Goal: Transaction & Acquisition: Download file/media

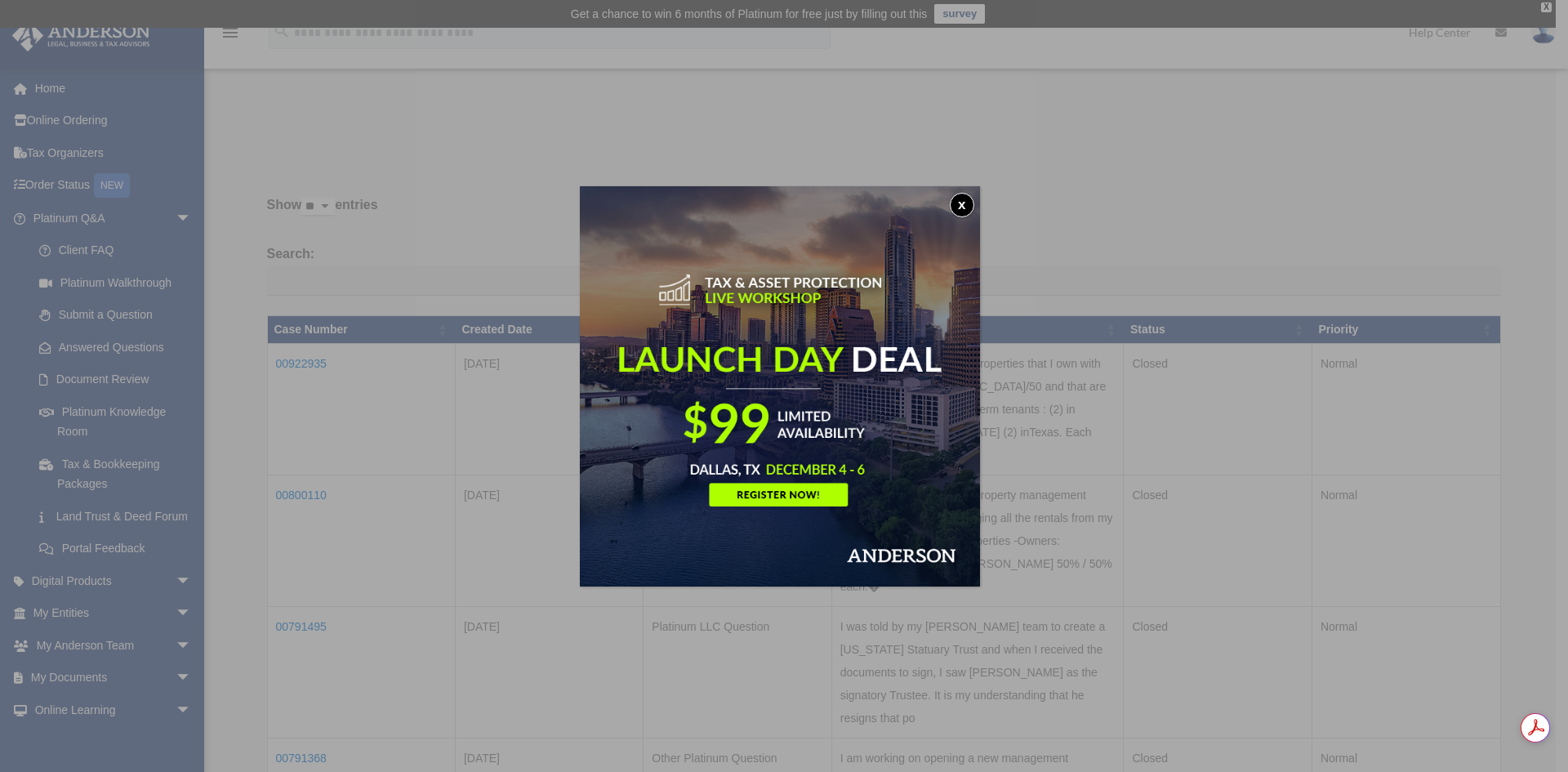
click at [963, 201] on button "x" at bounding box center [962, 205] width 25 height 25
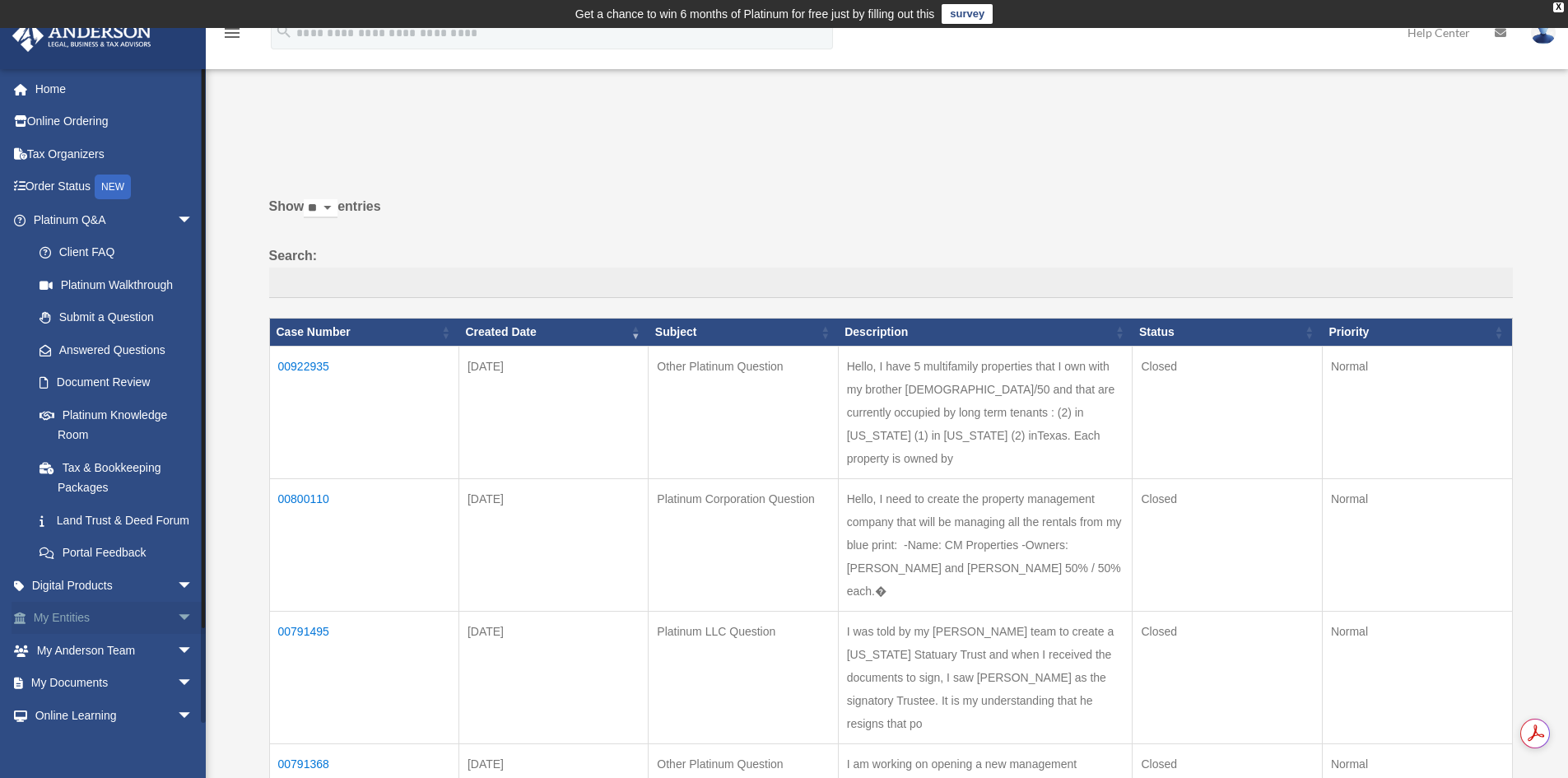
click at [177, 634] on span "arrow_drop_down" at bounding box center [193, 619] width 33 height 34
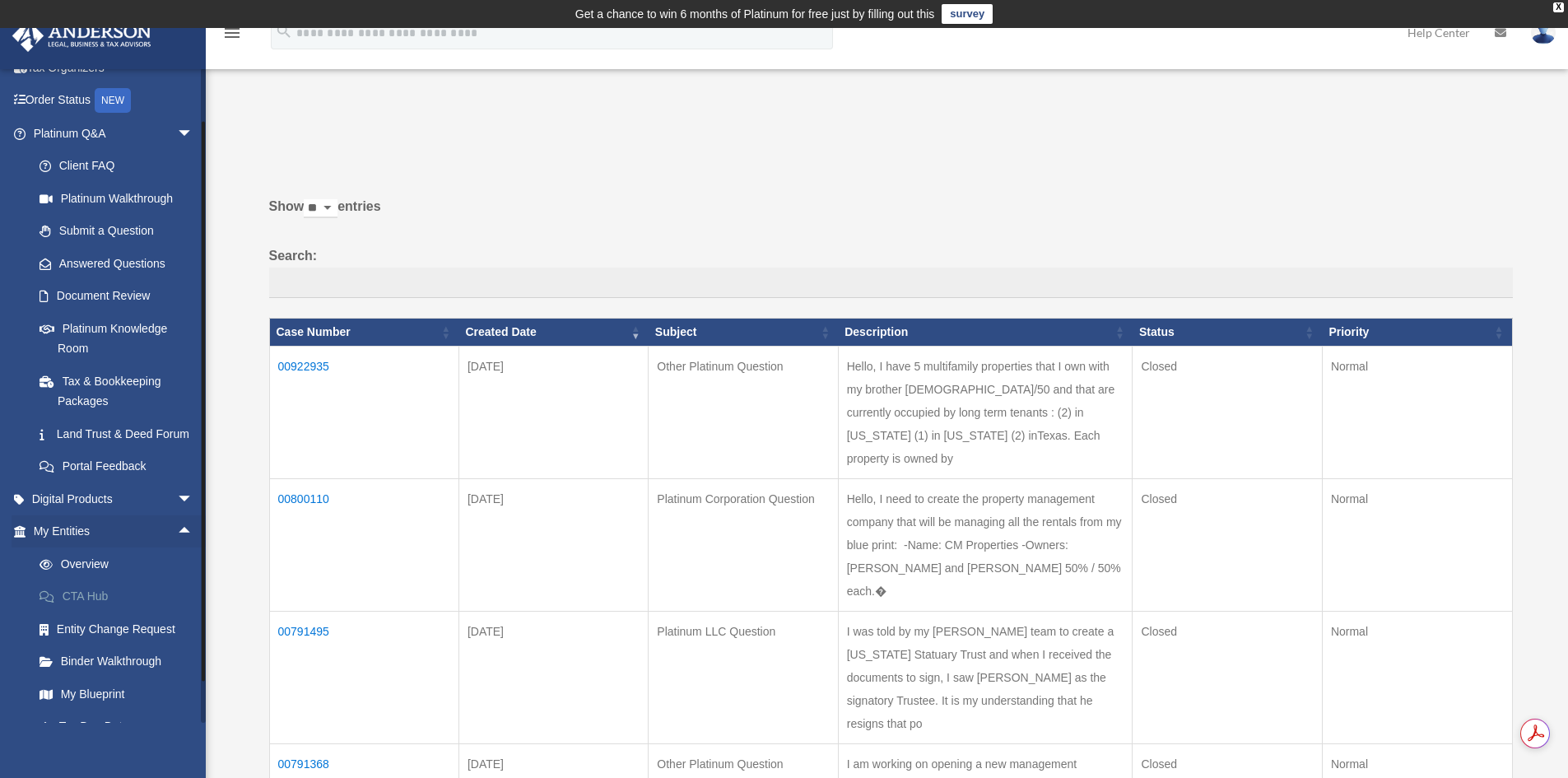
scroll to position [165, 0]
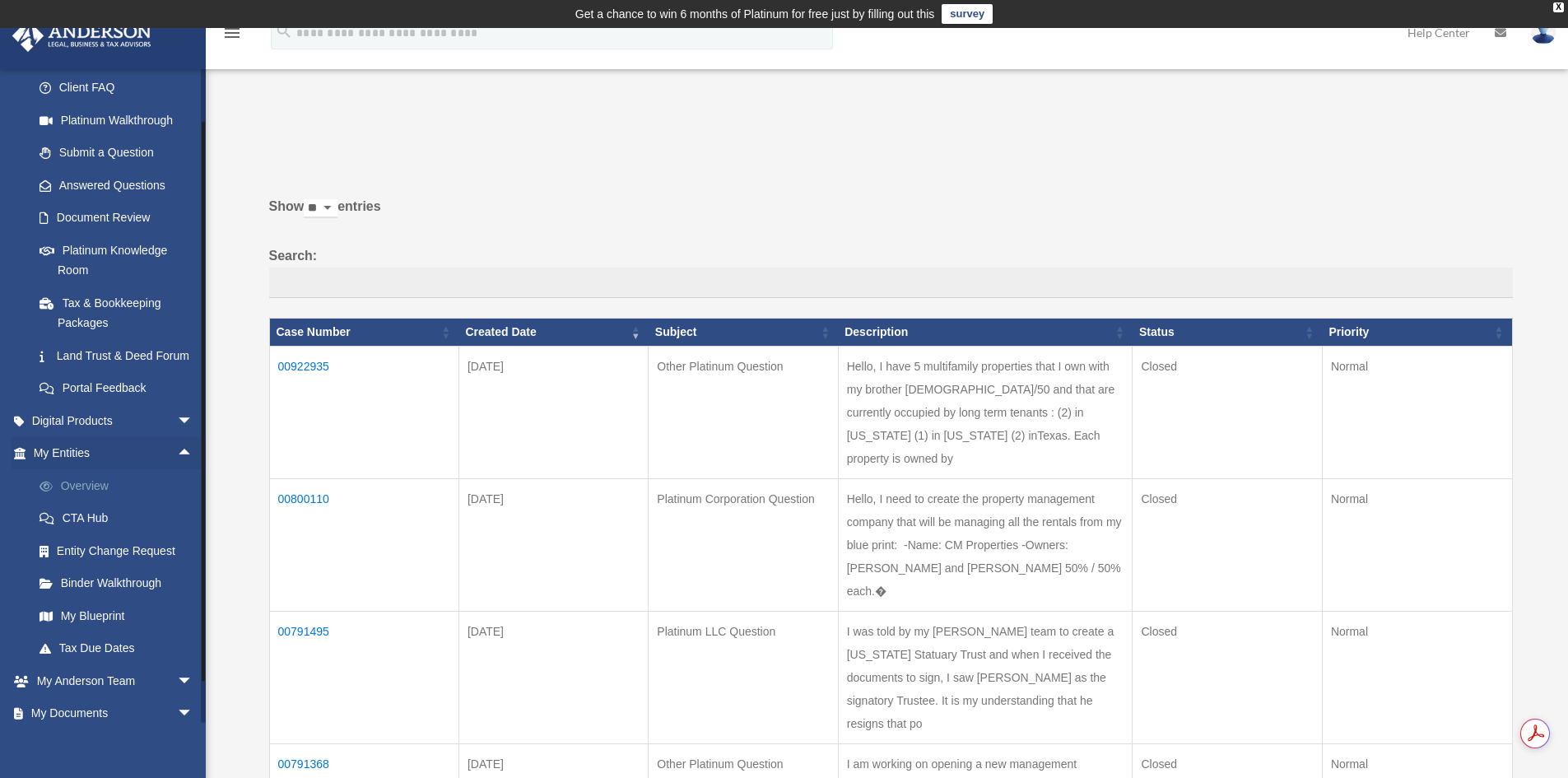
click at [92, 499] on link "Overview" at bounding box center [120, 485] width 195 height 33
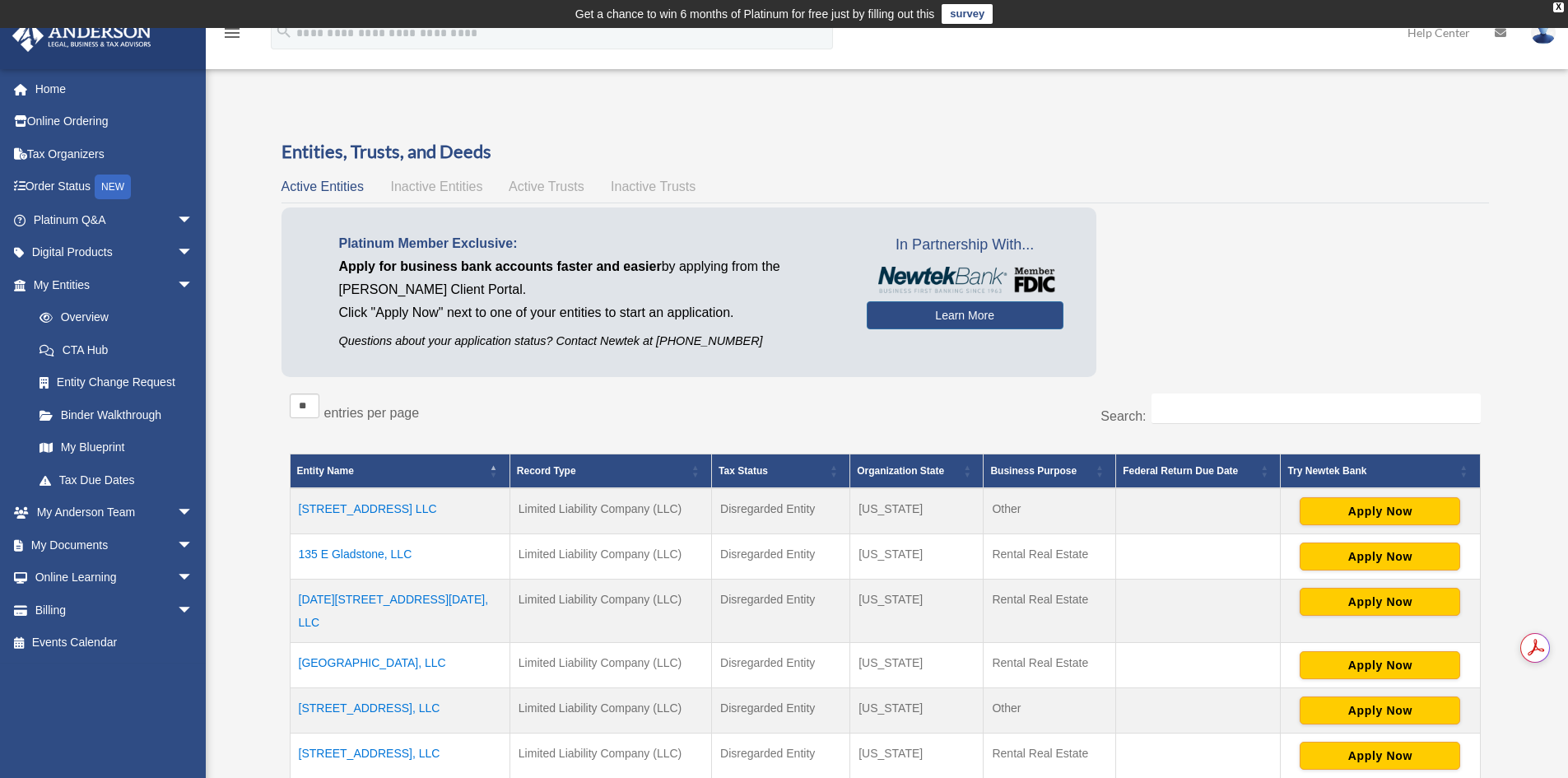
click at [414, 511] on td "[STREET_ADDRESS] LLC" at bounding box center [399, 512] width 219 height 46
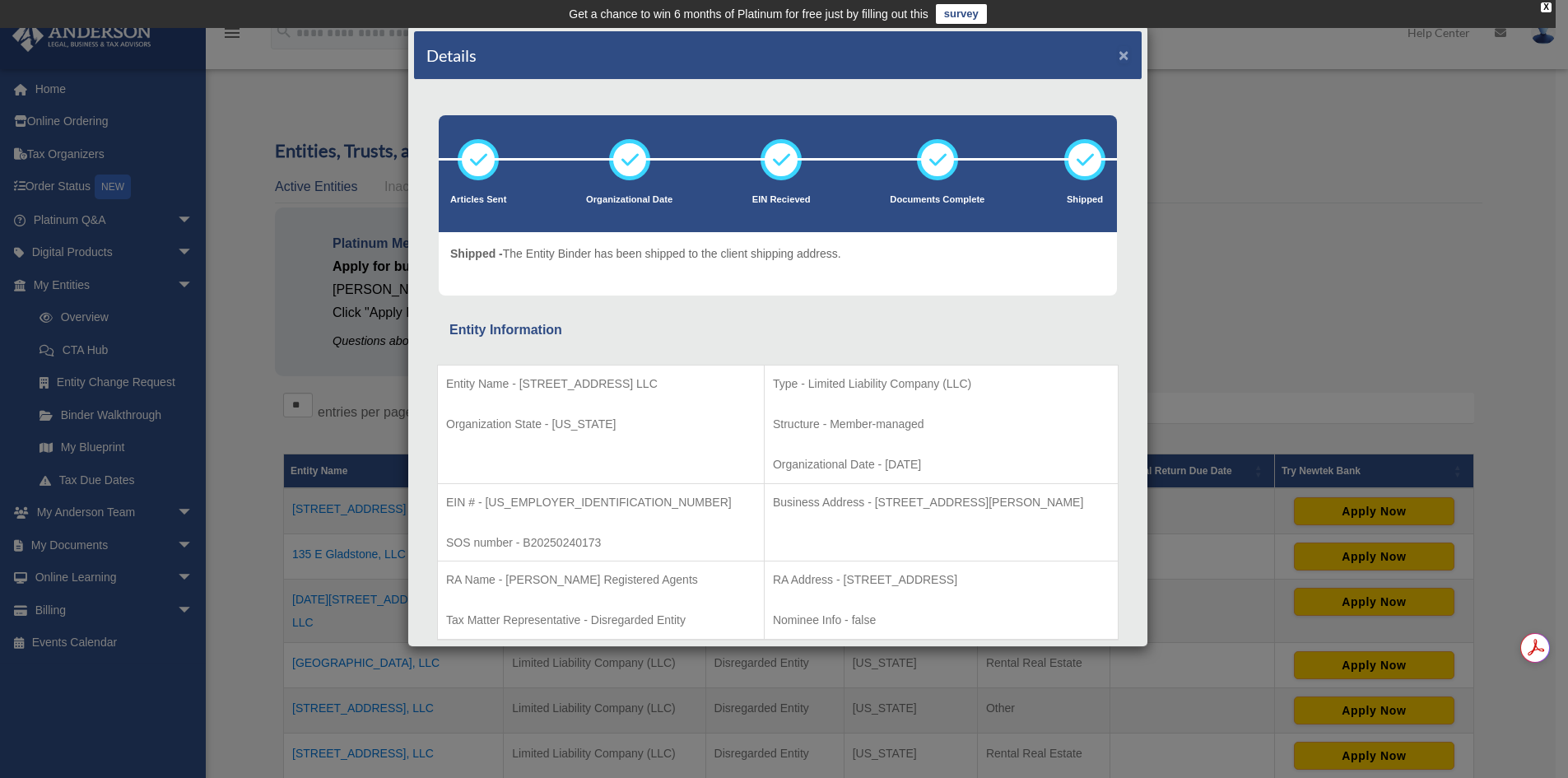
click at [1118, 54] on button "×" at bounding box center [1124, 55] width 11 height 18
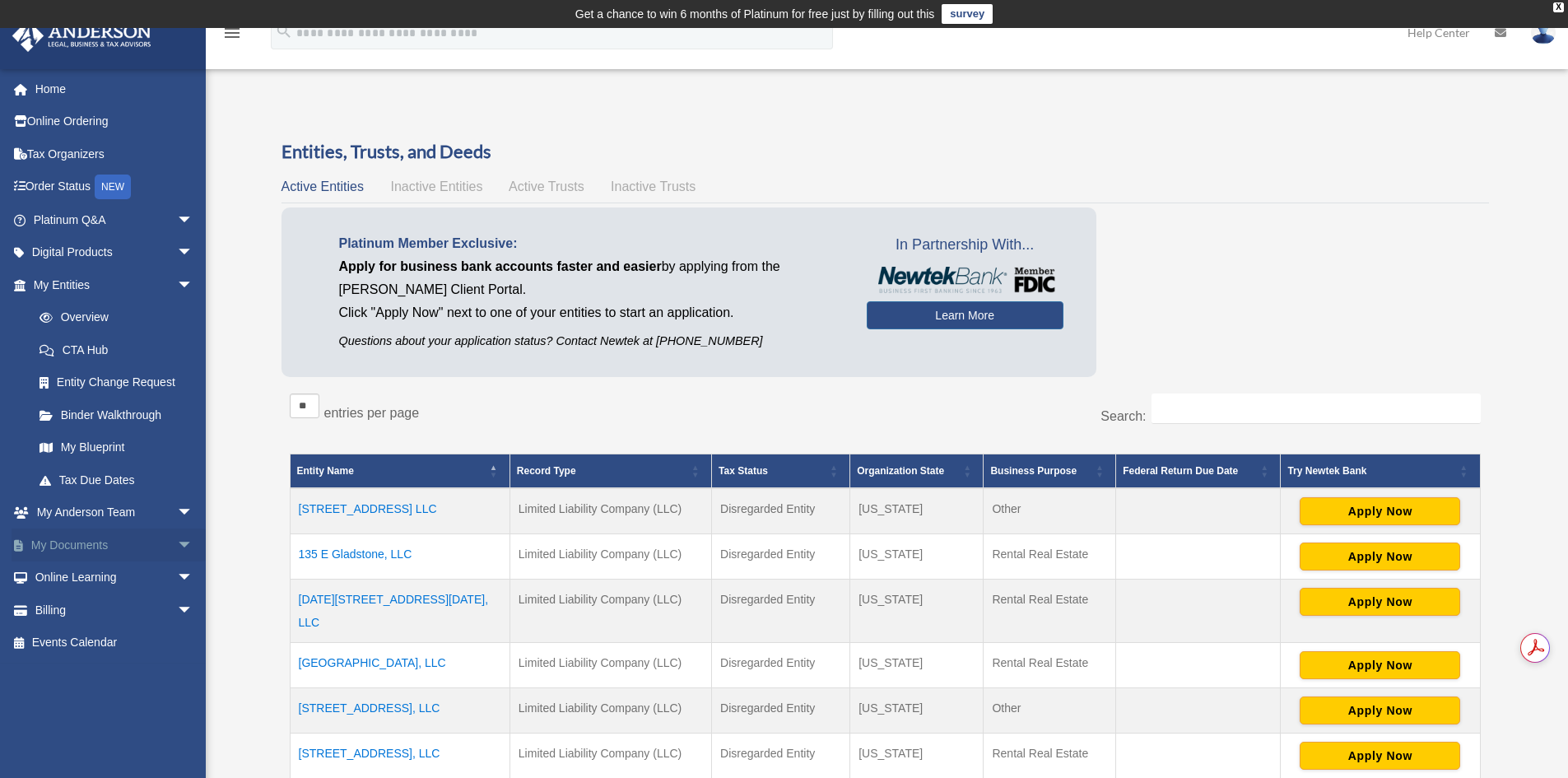
click at [177, 545] on span "arrow_drop_down" at bounding box center [193, 545] width 33 height 34
click at [111, 574] on link "Box" at bounding box center [120, 577] width 195 height 33
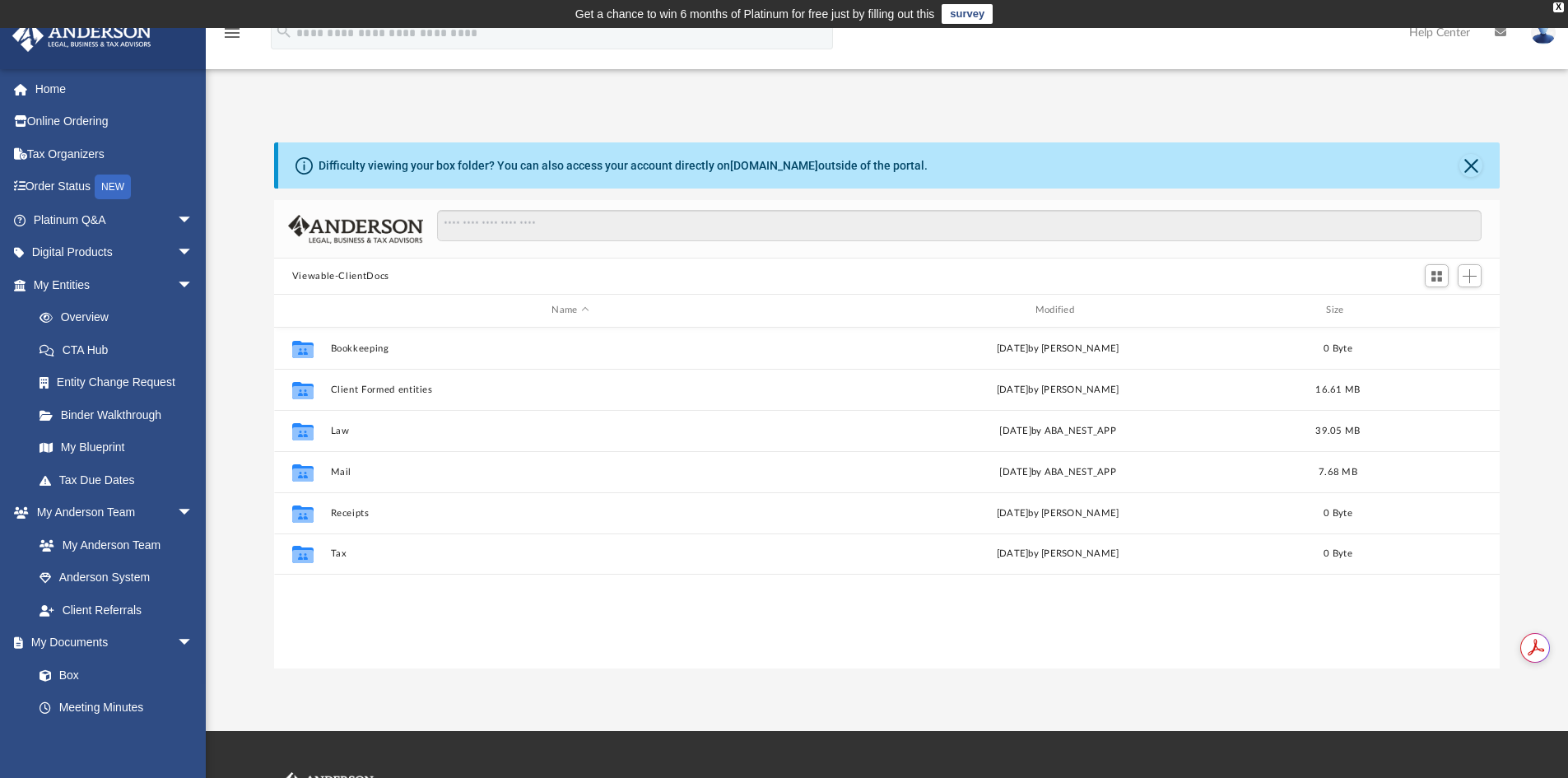
scroll to position [362, 1213]
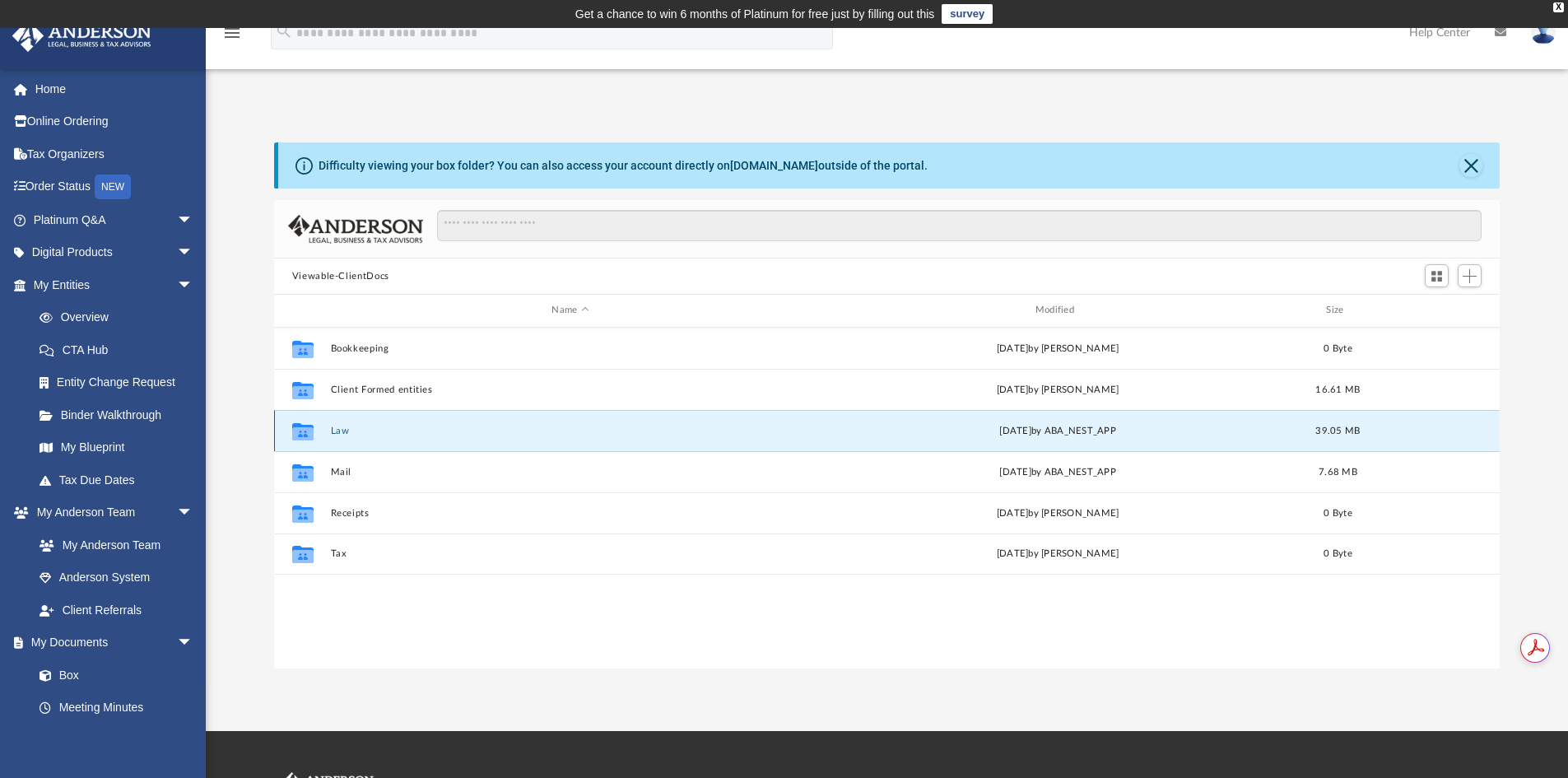
click at [334, 429] on button "Law" at bounding box center [570, 431] width 480 height 11
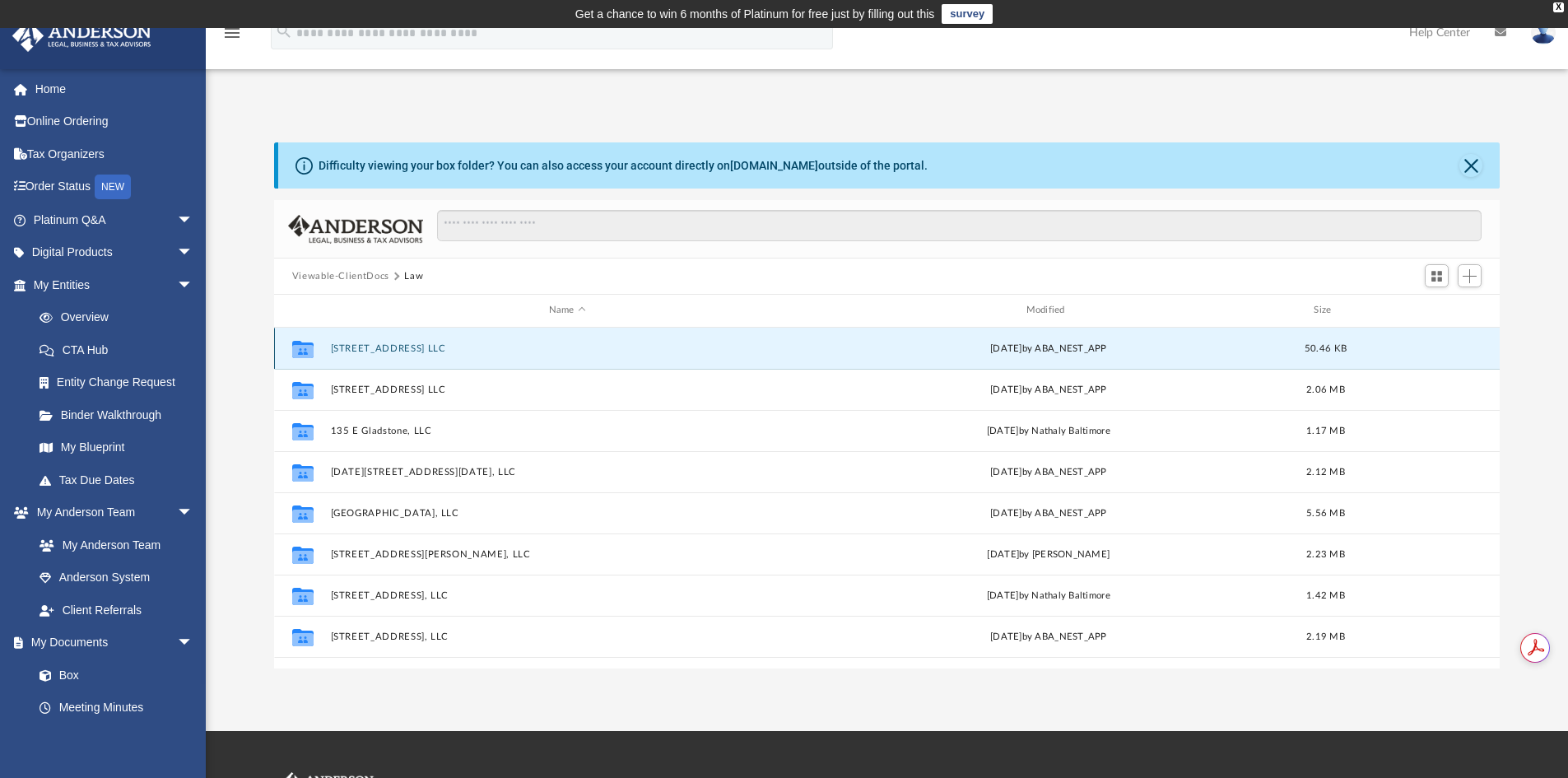
click at [388, 350] on button "[STREET_ADDRESS] LLC" at bounding box center [567, 349] width 474 height 11
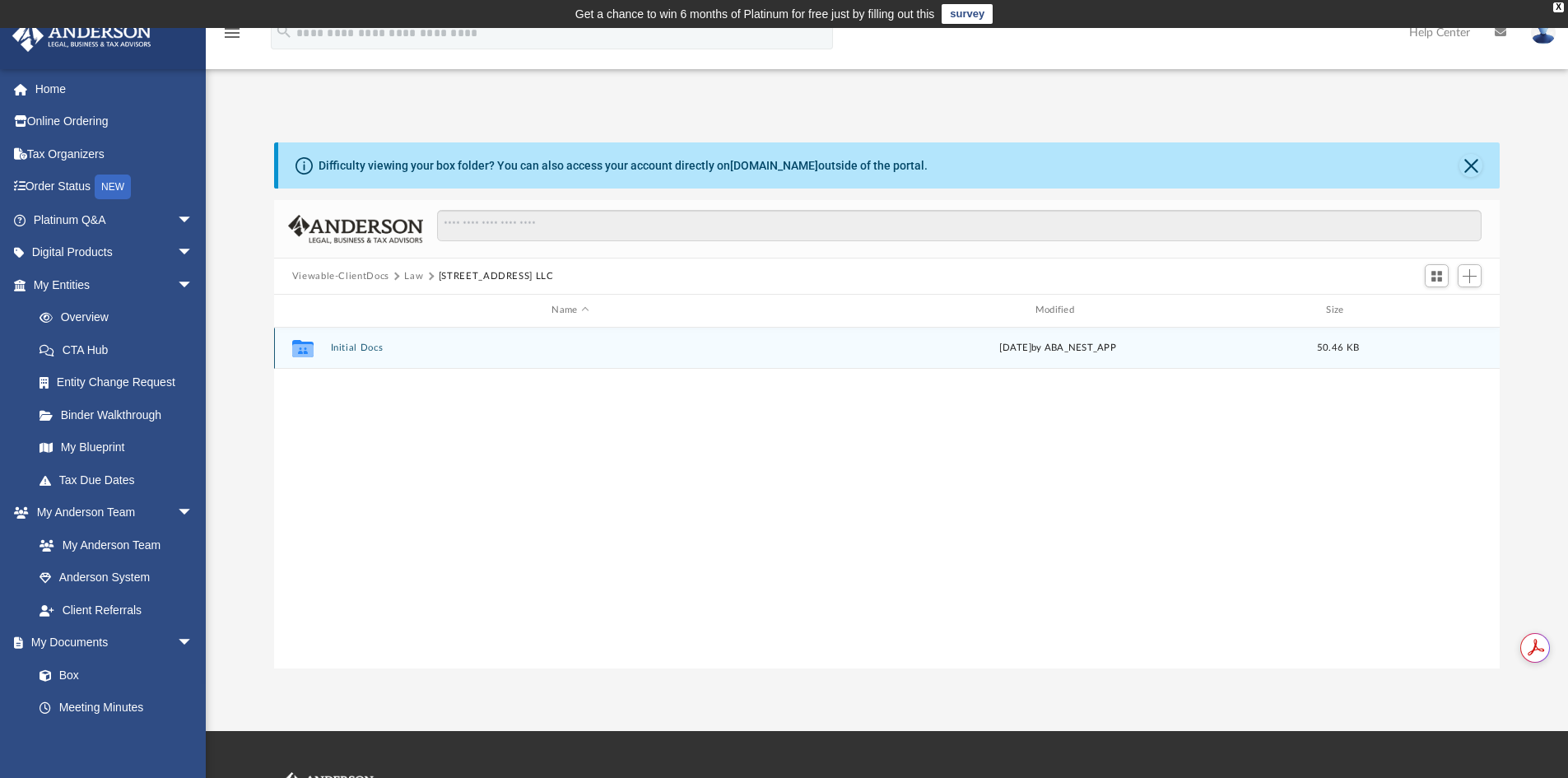
click at [365, 343] on button "Initial Docs" at bounding box center [570, 348] width 480 height 11
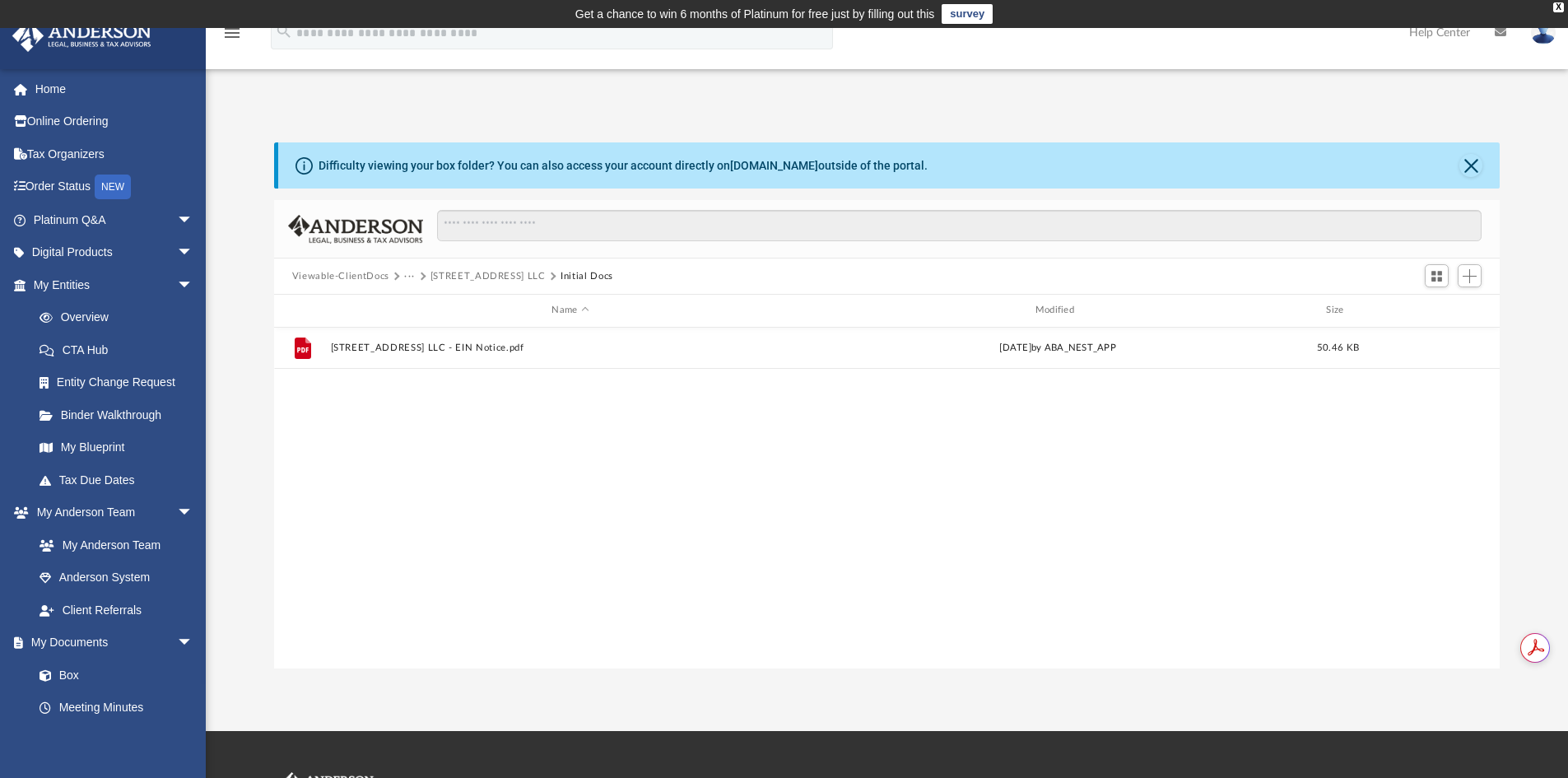
click at [546, 273] on button "[STREET_ADDRESS] LLC" at bounding box center [488, 276] width 115 height 15
click at [409, 273] on button "Law" at bounding box center [413, 276] width 19 height 15
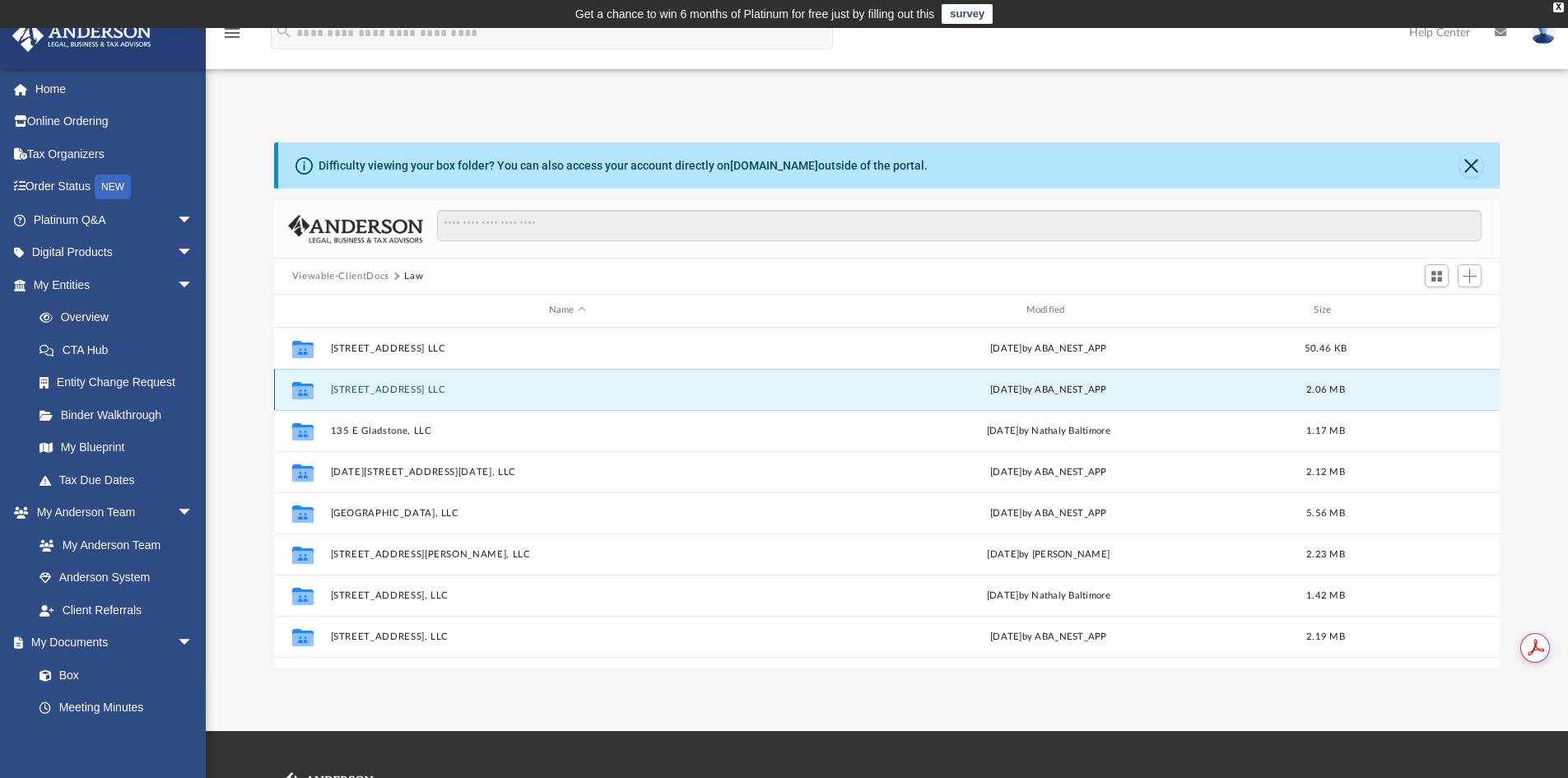
click at [399, 385] on button "[STREET_ADDRESS] LLC" at bounding box center [567, 389] width 474 height 11
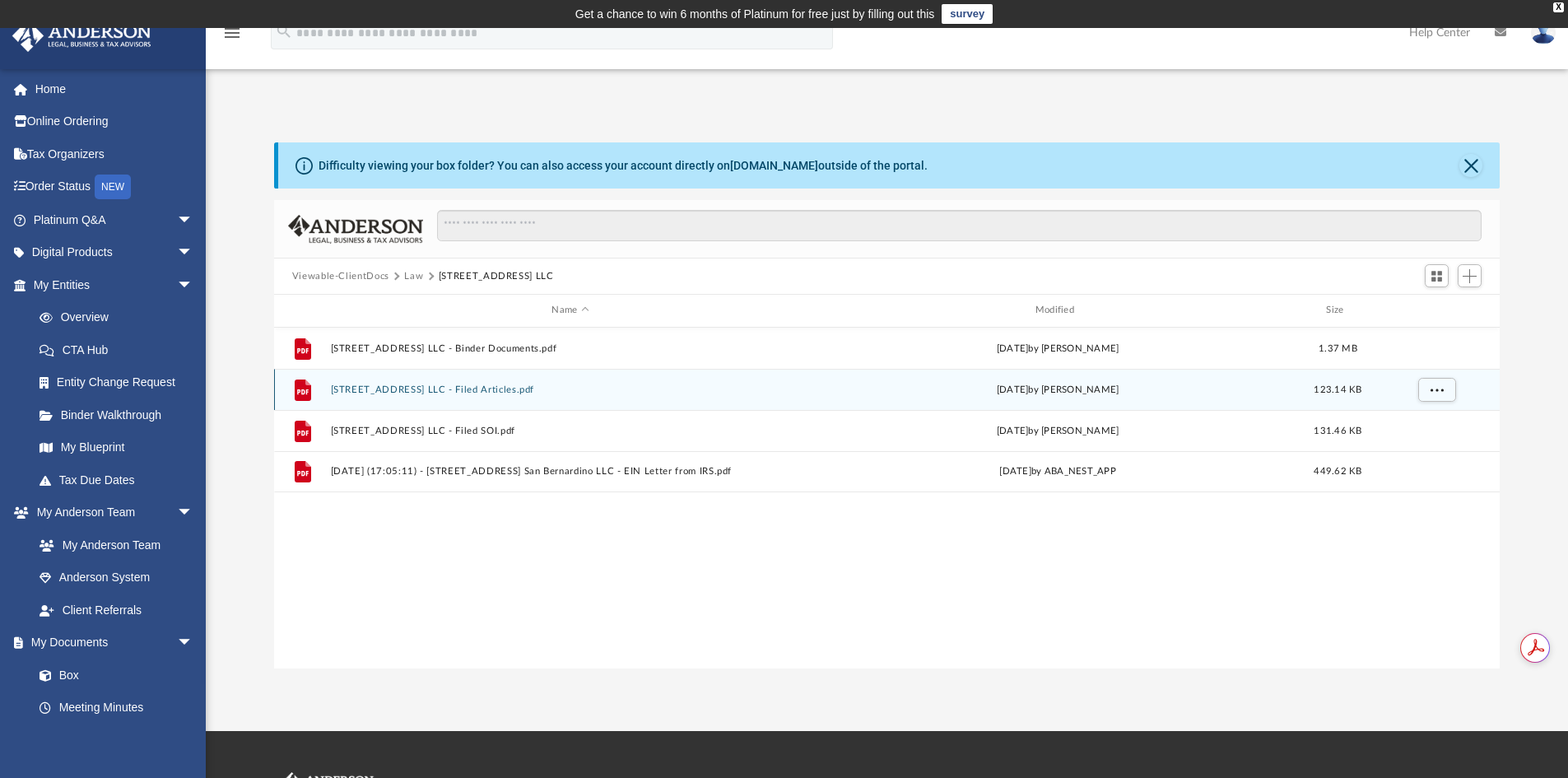
click at [370, 391] on button "[STREET_ADDRESS] LLC - Filed Articles.pdf" at bounding box center [570, 389] width 480 height 11
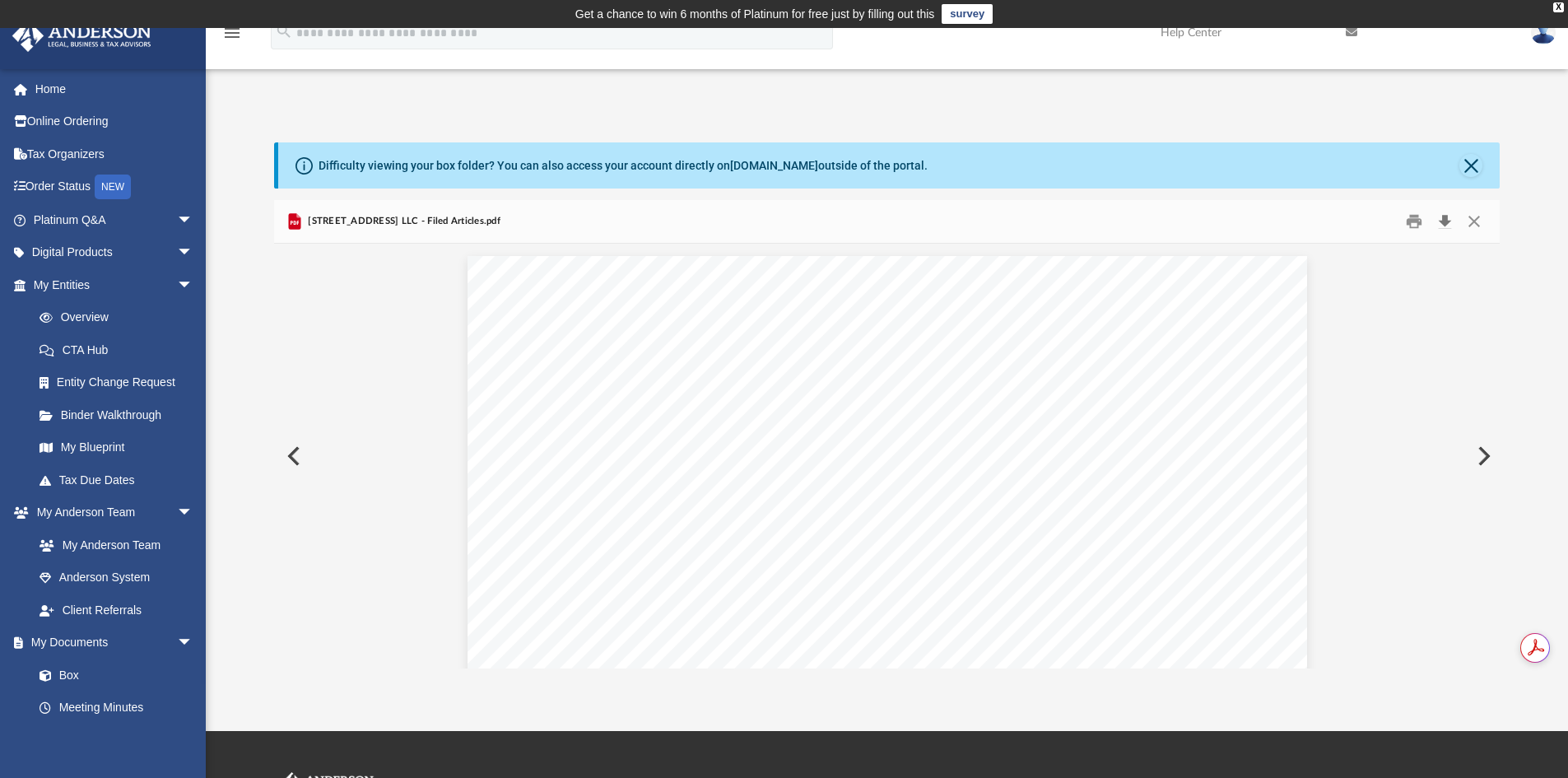
click at [1445, 218] on button "Download" at bounding box center [1443, 221] width 29 height 26
click at [1478, 221] on button "Close" at bounding box center [1473, 221] width 29 height 26
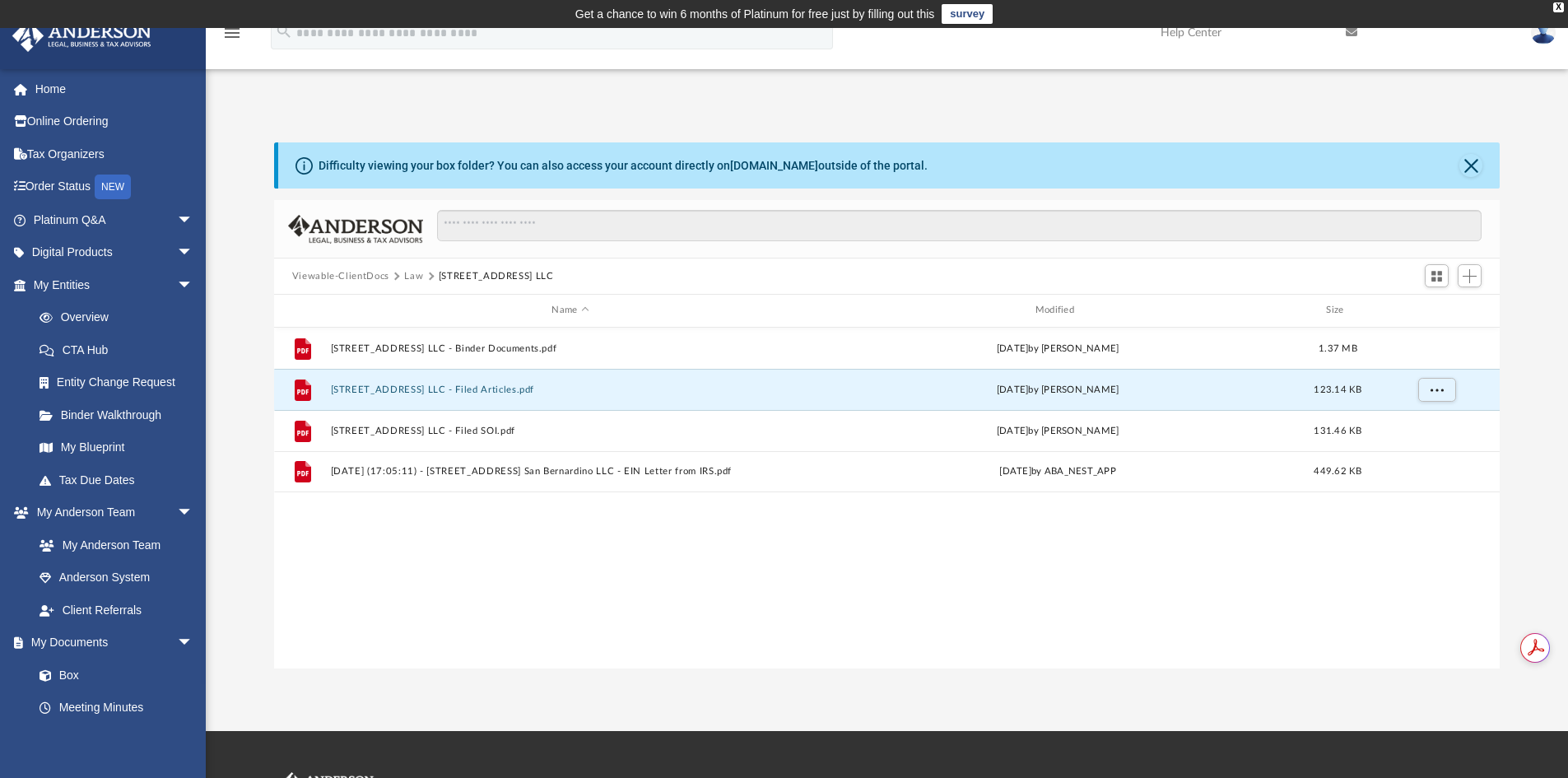
click at [414, 273] on button "Law" at bounding box center [413, 276] width 19 height 15
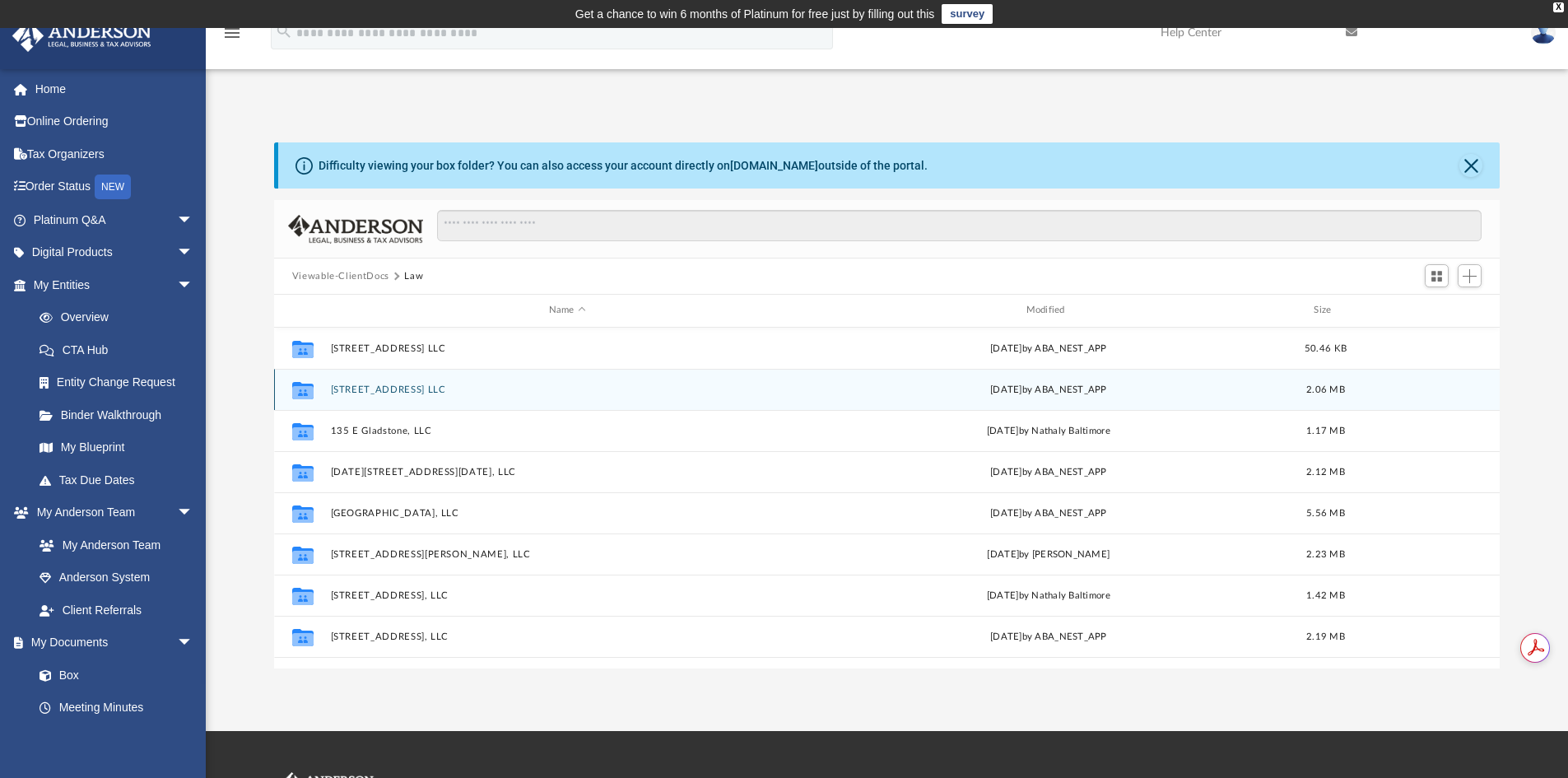
click at [421, 384] on button "[STREET_ADDRESS] LLC" at bounding box center [567, 389] width 474 height 11
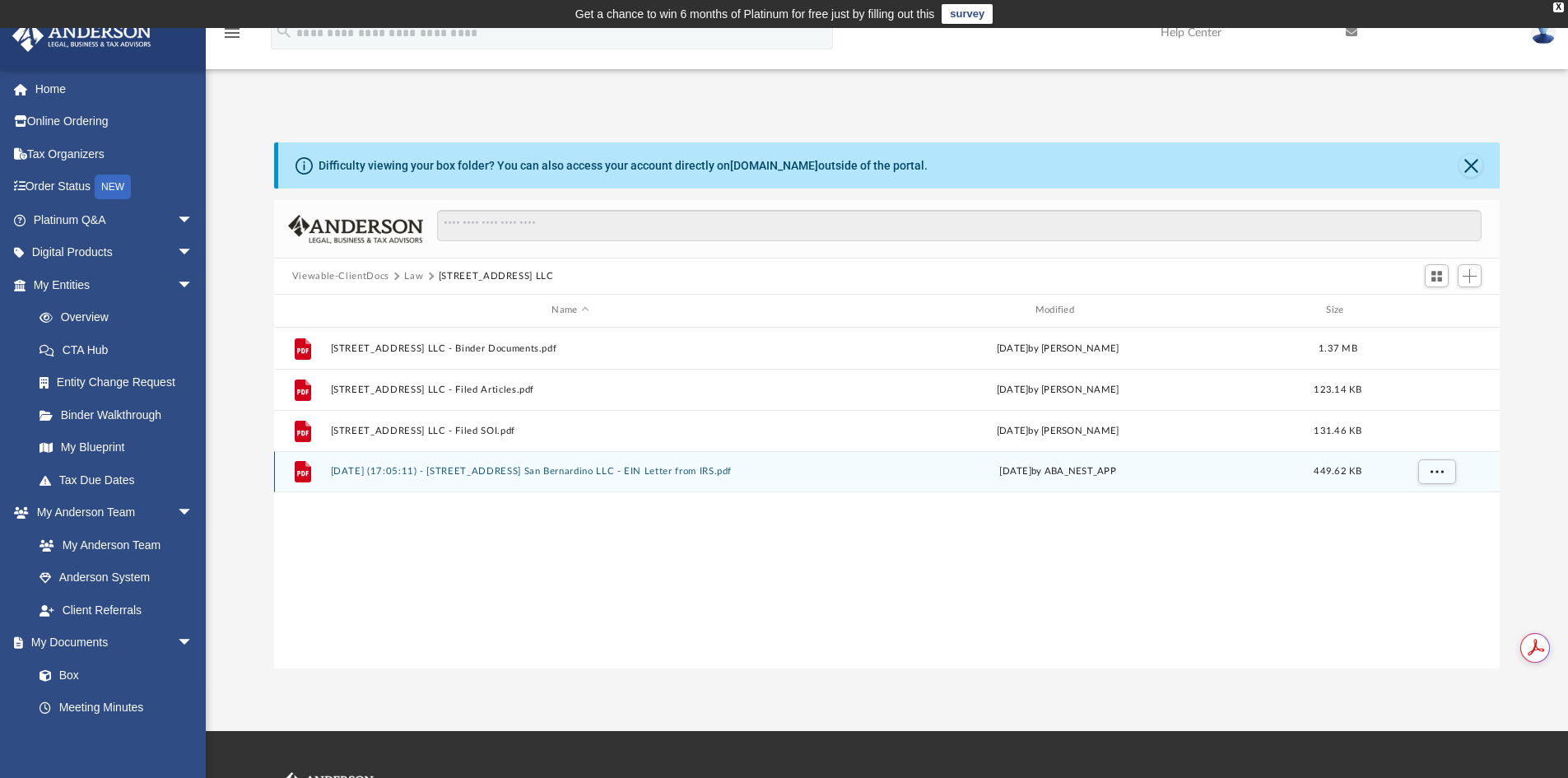
click at [454, 474] on button "[DATE] (17:05:11) - [STREET_ADDRESS] San Bernardino LLC - EIN Letter from IRS.p…" at bounding box center [570, 471] width 480 height 11
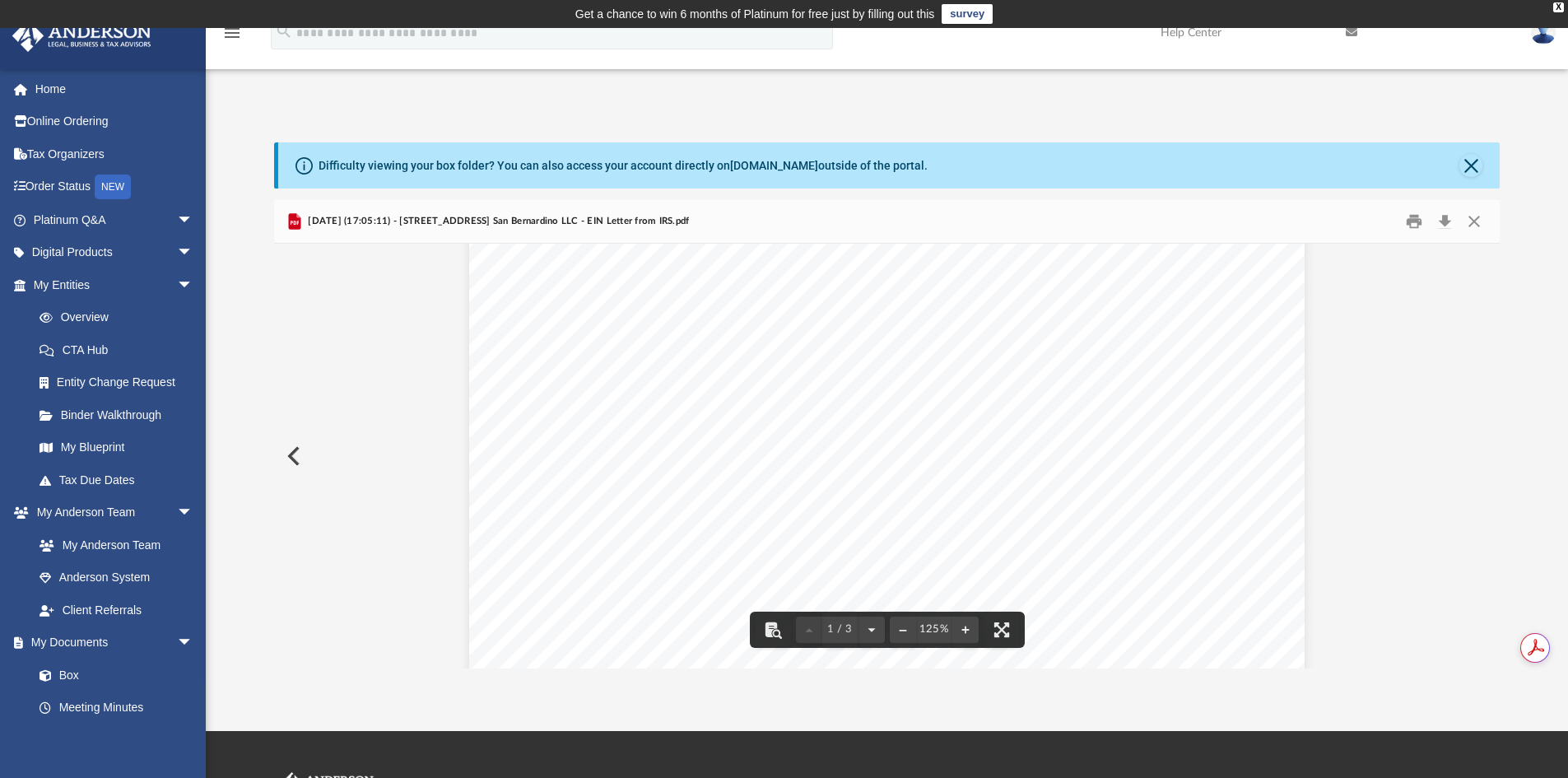
scroll to position [0, 0]
click at [1446, 221] on button "Download" at bounding box center [1443, 221] width 29 height 26
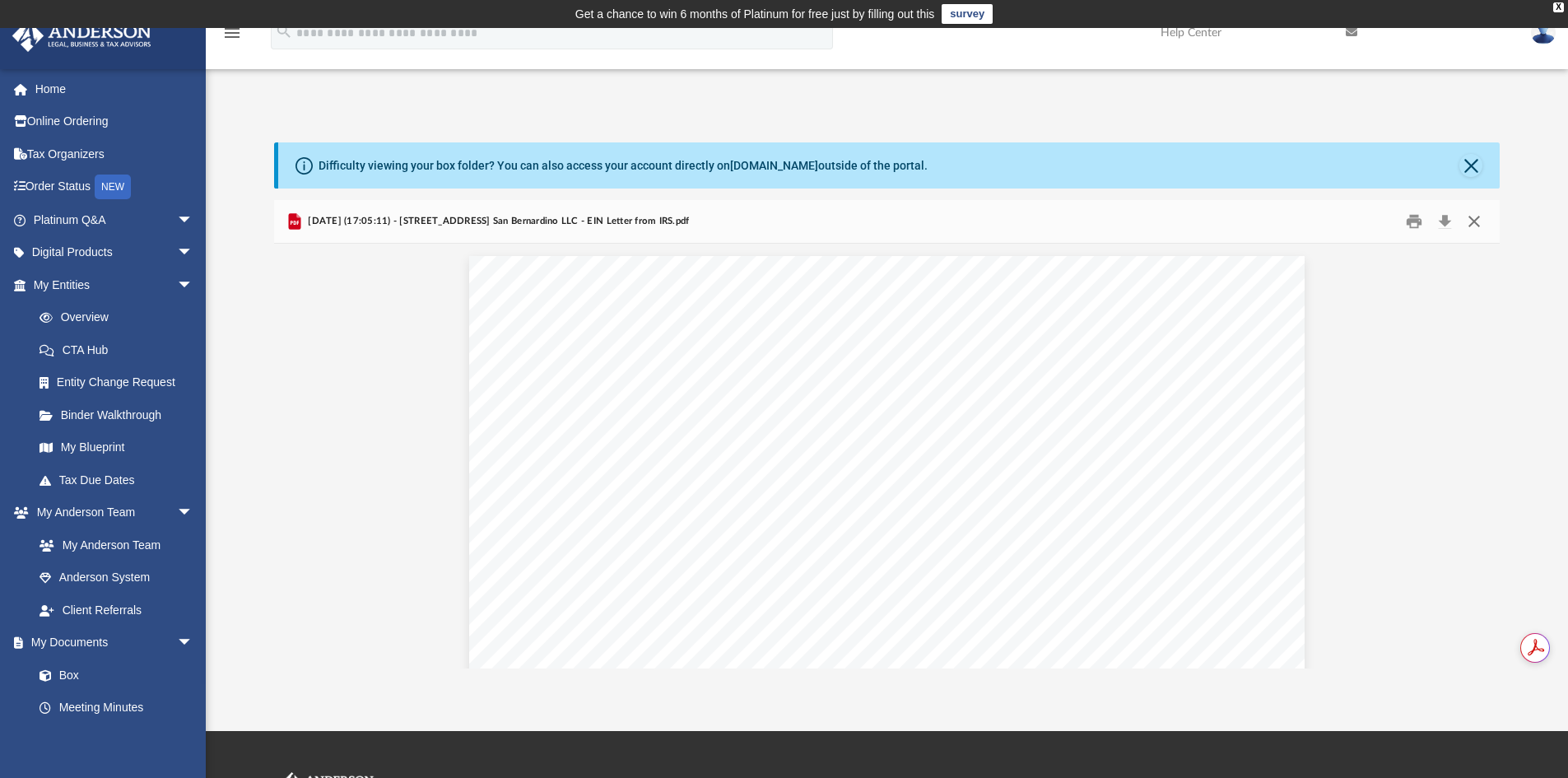
click at [1471, 218] on button "Close" at bounding box center [1473, 221] width 29 height 26
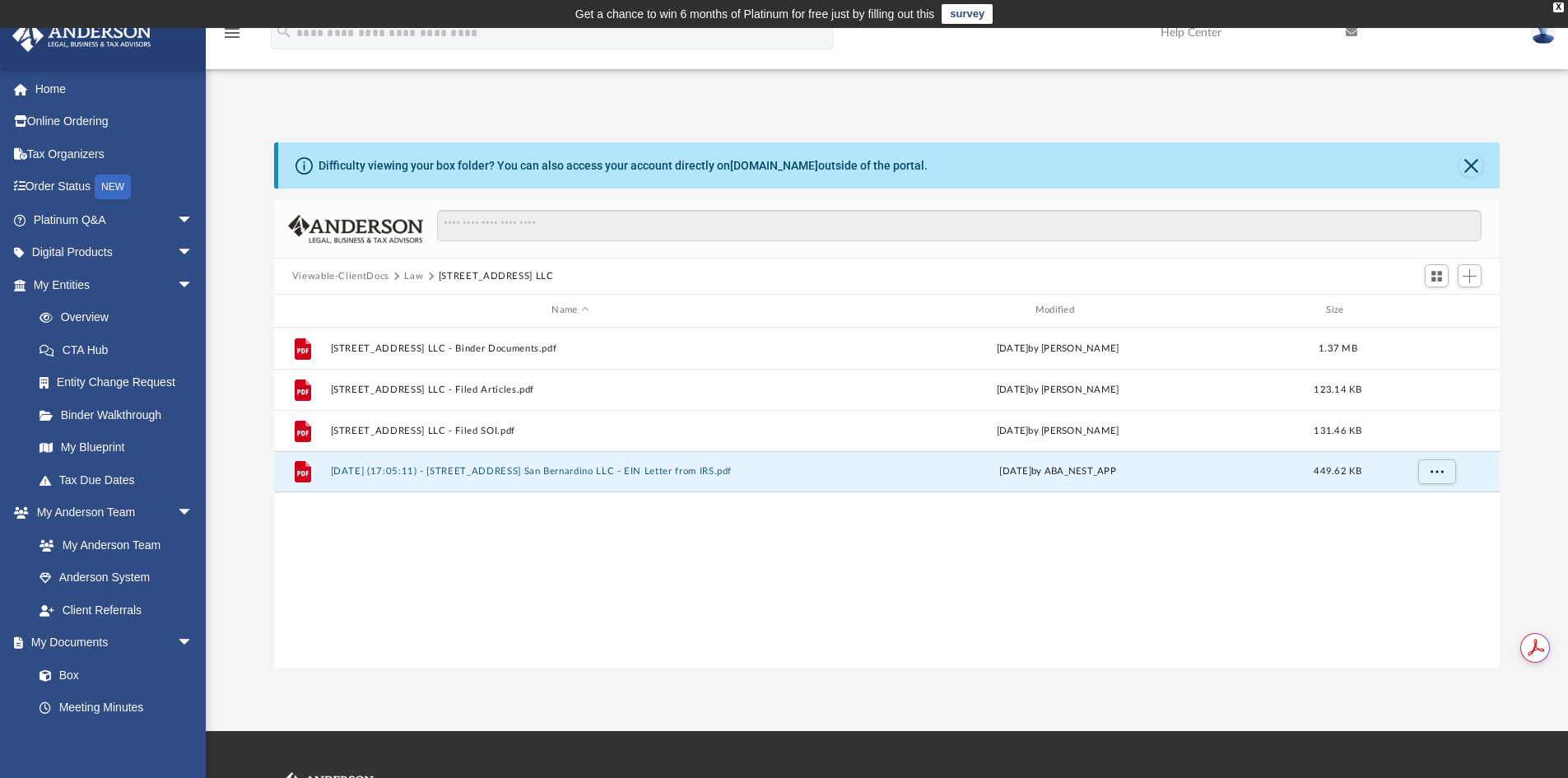
click at [411, 276] on button "Law" at bounding box center [413, 276] width 19 height 15
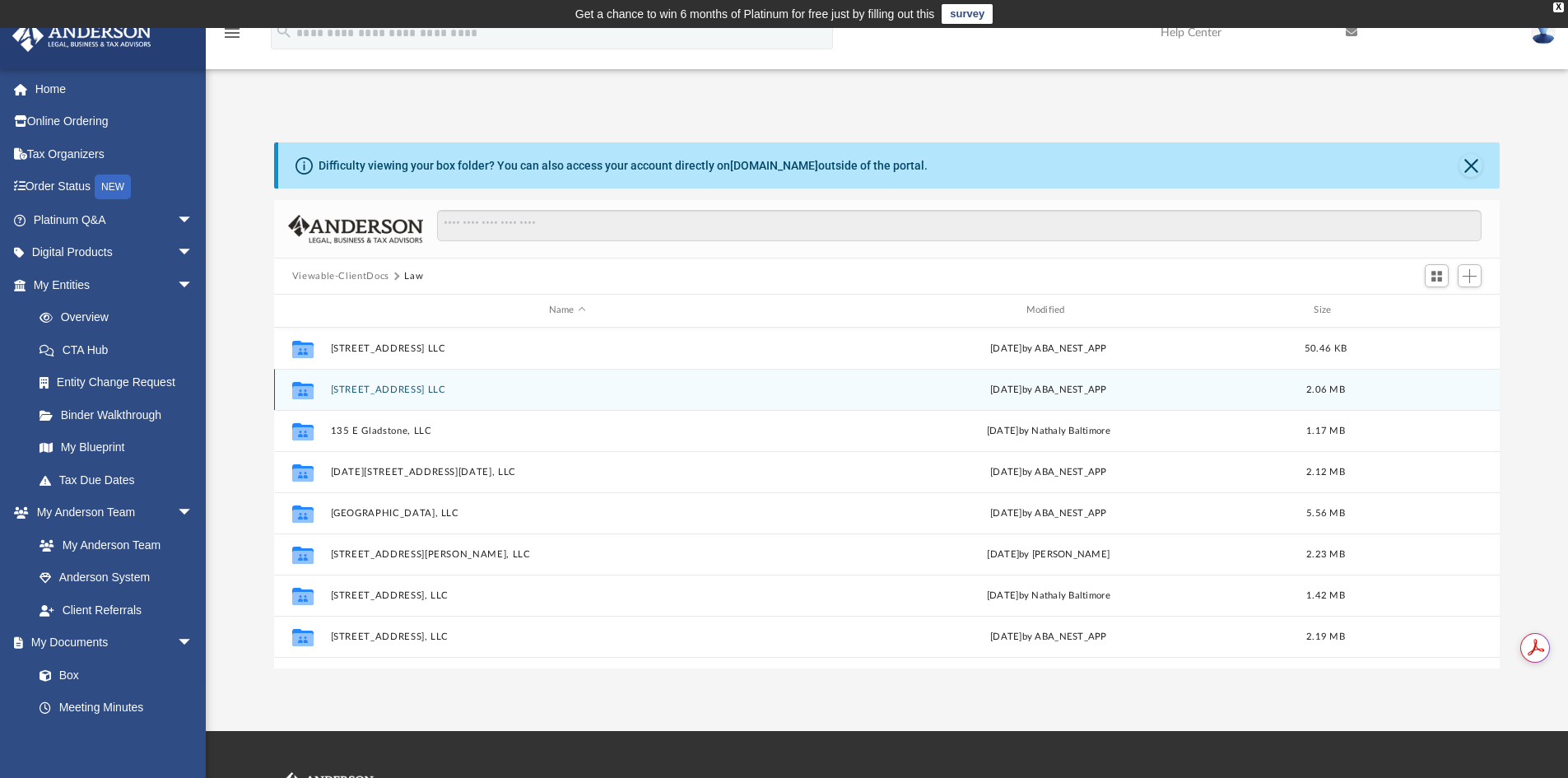
click at [438, 382] on div "Collaborated Folder [STREET_ADDRESS] LLC [DATE] by ABA_NEST_APP 2.06 MB" at bounding box center [888, 389] width 1226 height 42
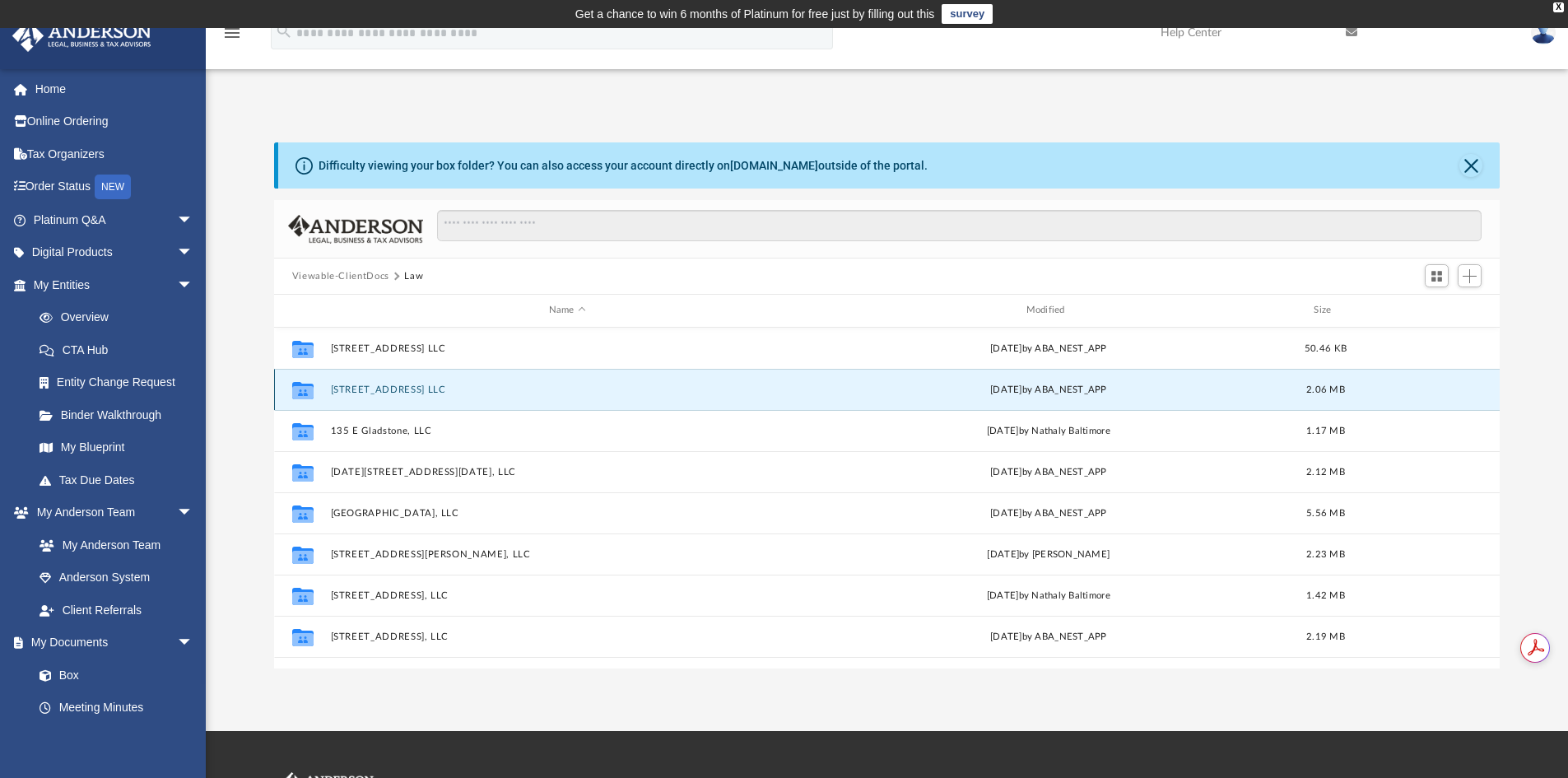
click at [440, 389] on button "[STREET_ADDRESS] LLC" at bounding box center [567, 389] width 474 height 11
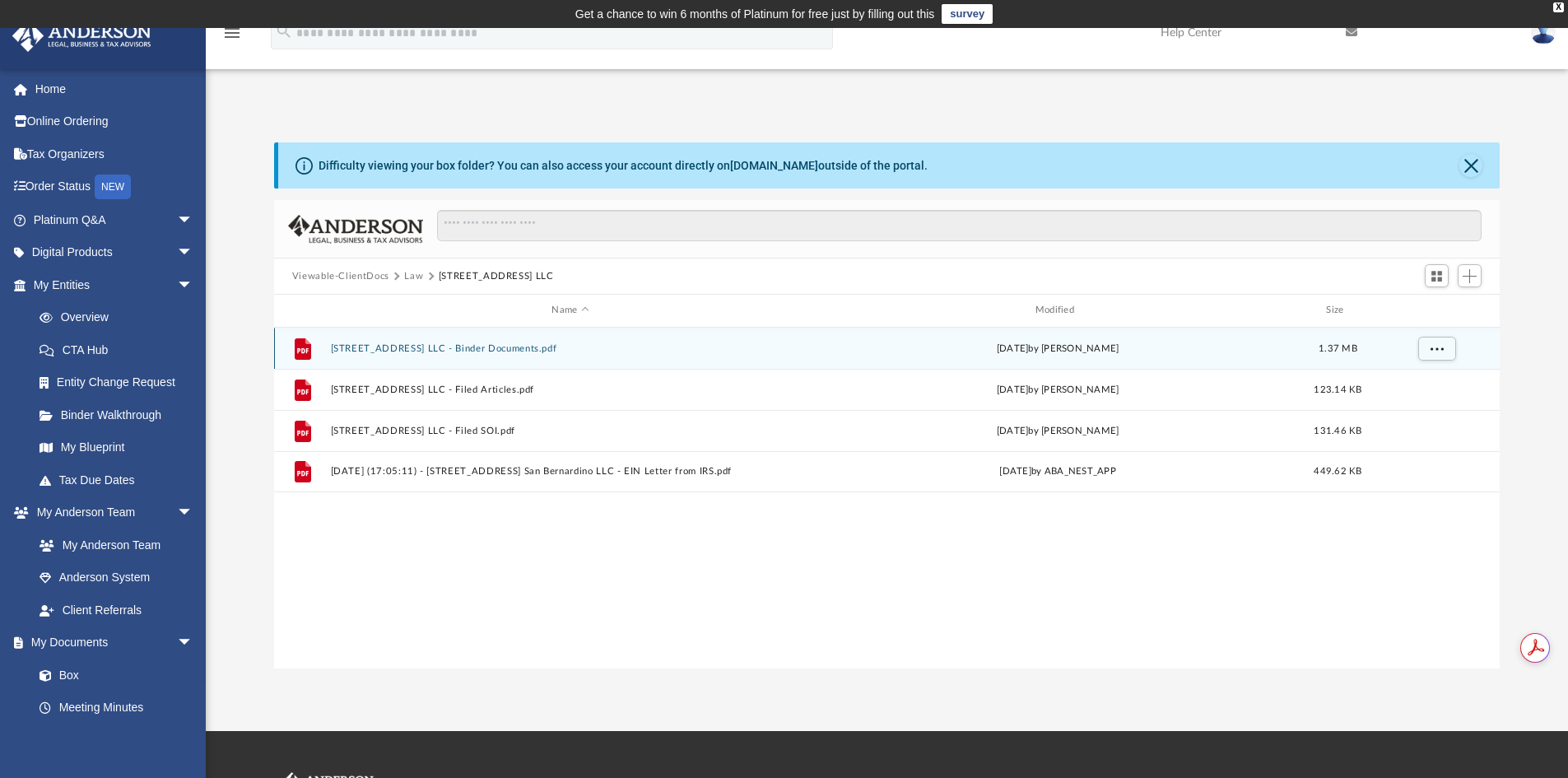
click at [529, 350] on button "[STREET_ADDRESS] LLC - Binder Documents.pdf" at bounding box center [570, 349] width 480 height 11
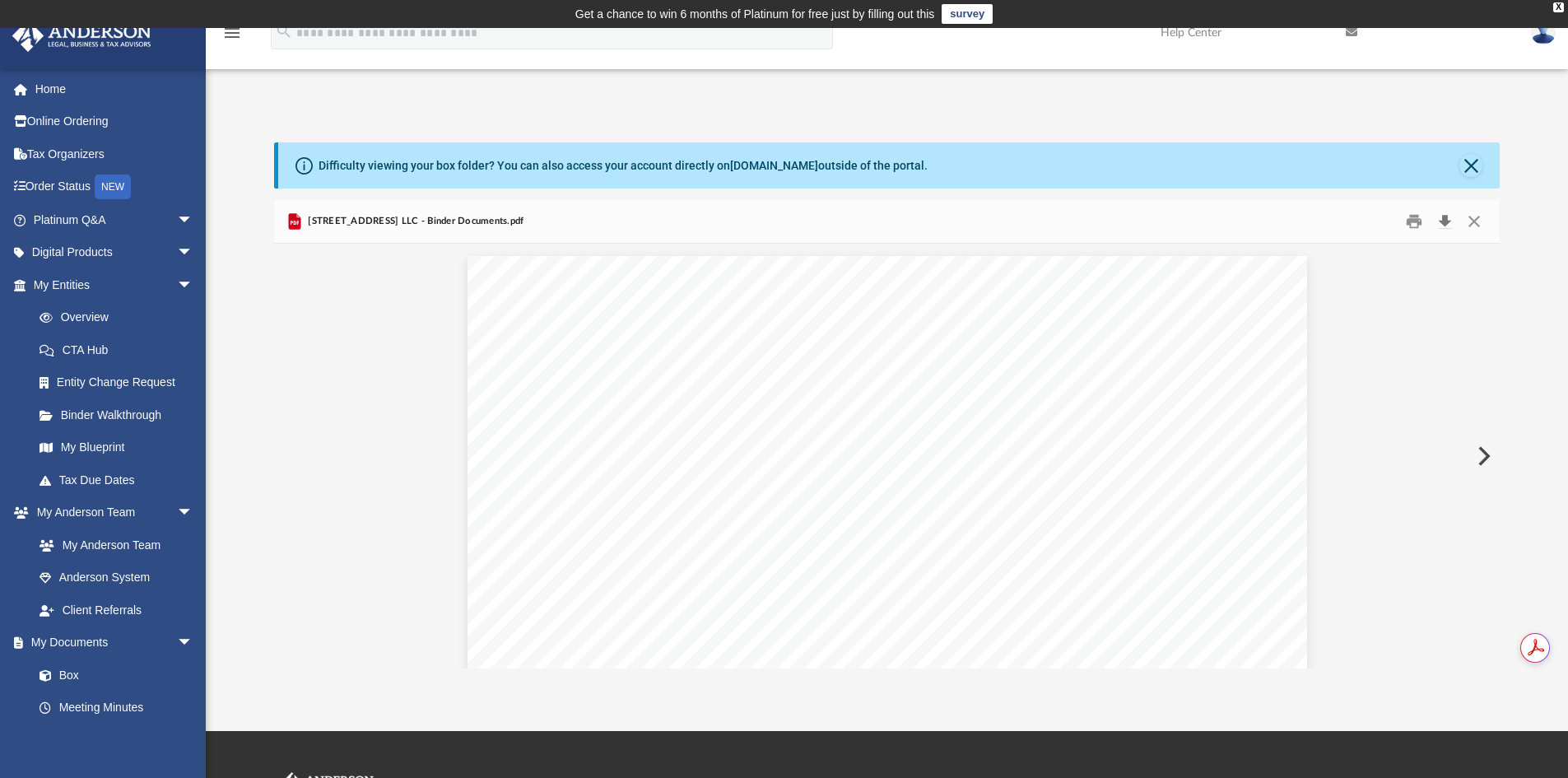
click at [1441, 220] on button "Download" at bounding box center [1443, 221] width 29 height 26
